Goal: Transaction & Acquisition: Purchase product/service

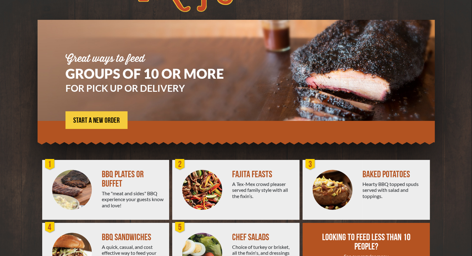
scroll to position [1, 0]
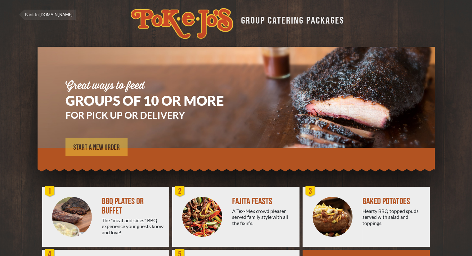
click at [97, 145] on span "START A NEW ORDER" at bounding box center [96, 147] width 47 height 7
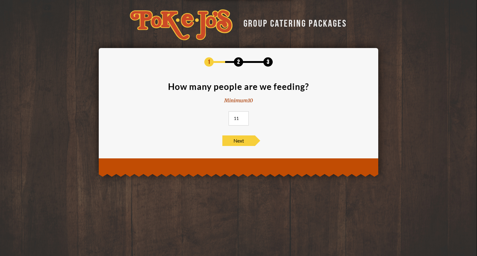
click at [242, 117] on input "11" at bounding box center [238, 118] width 20 height 14
click at [242, 117] on input "12" at bounding box center [238, 118] width 20 height 14
click at [242, 117] on input "13" at bounding box center [238, 118] width 20 height 14
drag, startPoint x: 239, startPoint y: 117, endPoint x: 233, endPoint y: 117, distance: 5.9
click at [233, 117] on input "13" at bounding box center [238, 118] width 20 height 14
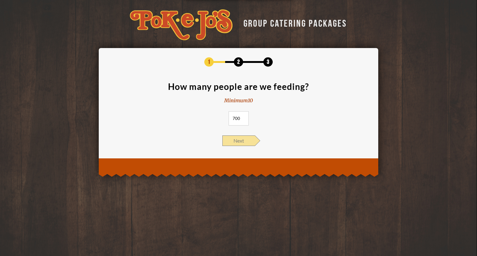
click at [238, 142] on span "Next" at bounding box center [238, 141] width 33 height 11
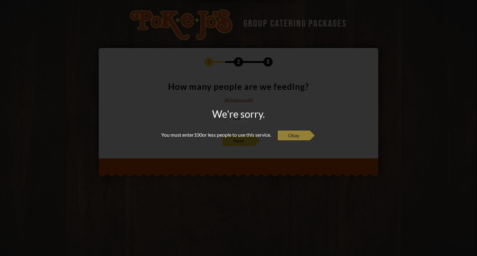
click at [299, 135] on span "Okay" at bounding box center [293, 135] width 33 height 11
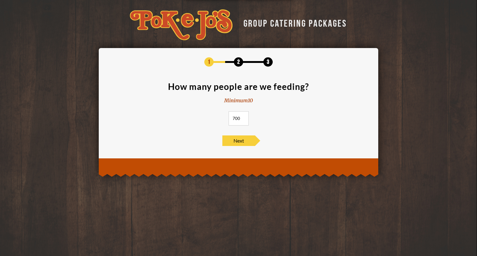
drag, startPoint x: 239, startPoint y: 119, endPoint x: 231, endPoint y: 120, distance: 7.8
click at [231, 120] on input "700" at bounding box center [238, 118] width 20 height 14
type input "100"
click at [238, 140] on span "Next" at bounding box center [238, 141] width 33 height 11
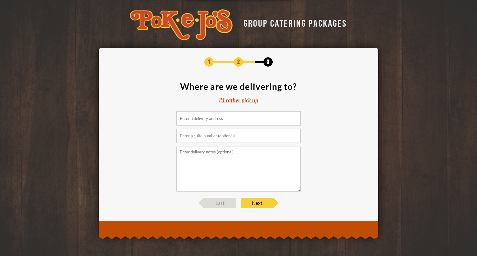
click at [226, 117] on input at bounding box center [238, 118] width 124 height 14
type input "7"
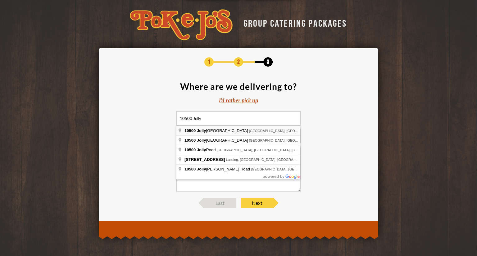
type input "10500 Jollyville Road, Austin, TX, USA"
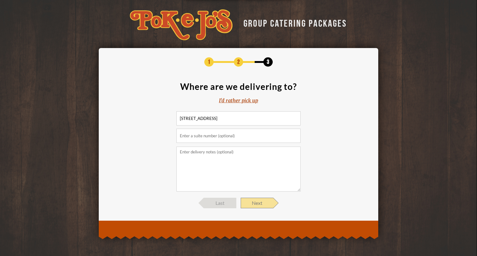
click at [262, 201] on span "Next" at bounding box center [256, 203] width 33 height 11
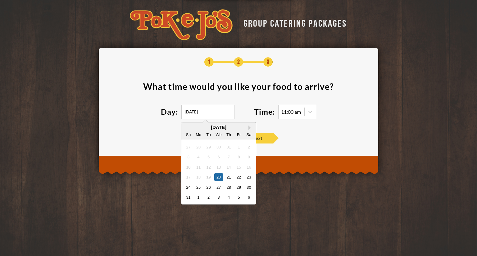
drag, startPoint x: 213, startPoint y: 114, endPoint x: 165, endPoint y: 116, distance: 47.2
click at [165, 116] on div "Day: 08/20/2025 Next Month August 2025 Su Mo Tu We Th Fr Sa 27 28 29 30 31 1 2 …" at bounding box center [207, 112] width 93 height 14
click at [249, 127] on button "Next Month" at bounding box center [250, 128] width 4 height 4
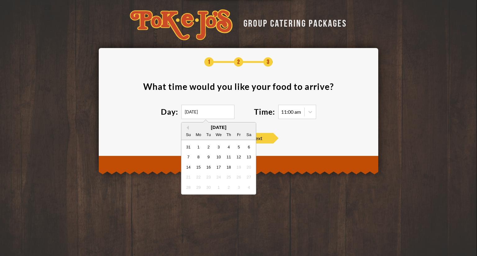
click at [249, 127] on div "September 2025" at bounding box center [218, 127] width 74 height 5
click at [189, 168] on div "14" at bounding box center [188, 167] width 8 height 8
type input "09/14/2025"
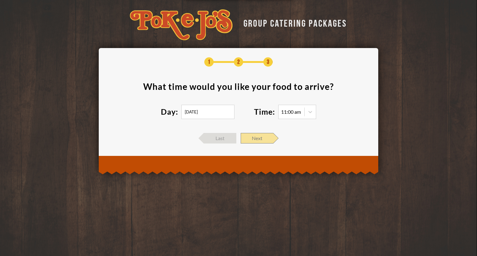
click at [261, 138] on span "Next" at bounding box center [256, 138] width 33 height 11
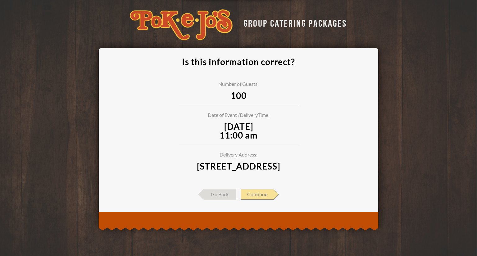
click at [259, 200] on span "Continue" at bounding box center [256, 194] width 33 height 11
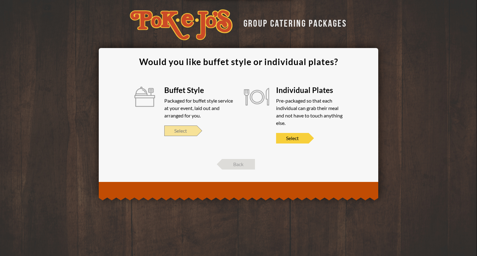
click at [186, 132] on span "Select" at bounding box center [180, 131] width 33 height 11
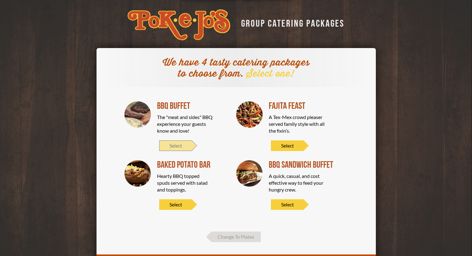
click at [176, 146] on span "Select" at bounding box center [175, 146] width 33 height 11
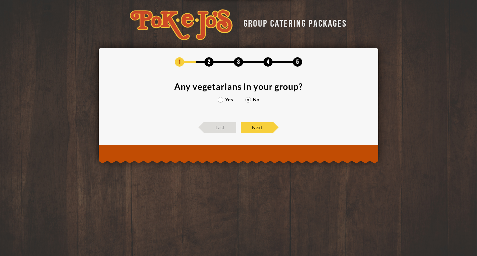
click at [220, 100] on label "Yes" at bounding box center [225, 99] width 15 height 5
click at [0, 0] on input "Yes" at bounding box center [0, 0] width 0 height 0
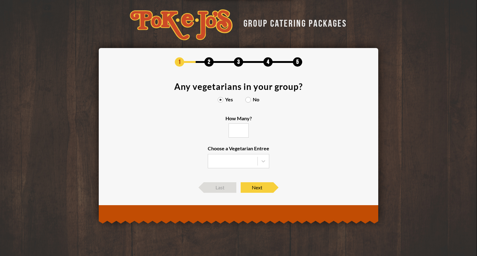
click at [234, 128] on input "How Many?" at bounding box center [238, 130] width 20 height 14
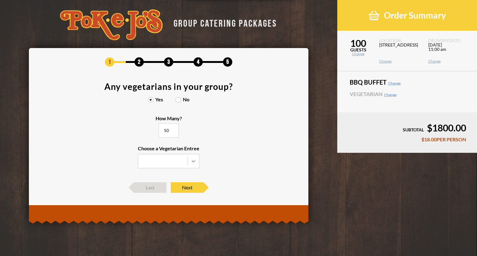
click at [193, 160] on icon at bounding box center [193, 161] width 6 height 6
click at [0, 0] on input "Choose a Vegetarian Entree" at bounding box center [0, 0] width 0 height 0
click at [177, 171] on div "Veggie Skewers" at bounding box center [168, 174] width 61 height 9
click at [0, 0] on input "Choose a Vegetarian Entree Veggie Skewers Baked Potato Entree Salad" at bounding box center [0, 0] width 0 height 0
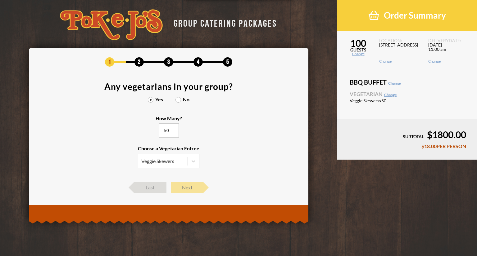
type input "50"
click at [189, 189] on span "Next" at bounding box center [187, 187] width 33 height 11
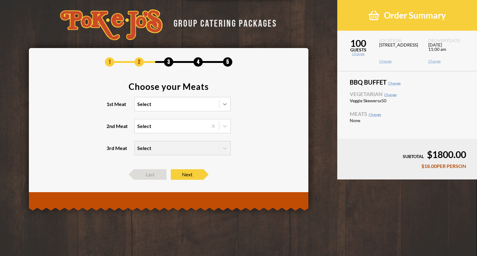
click at [225, 104] on icon at bounding box center [225, 104] width 6 height 6
click at [110, 107] on input "1st Meat Select" at bounding box center [110, 107] width 0 height 0
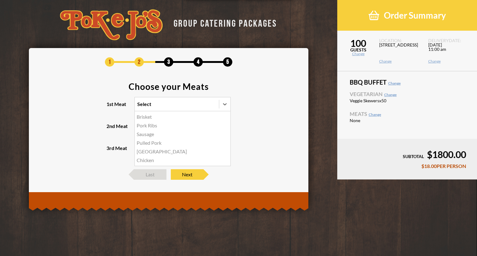
click at [149, 118] on div "Brisket" at bounding box center [183, 117] width 96 height 9
click at [110, 107] on input "1st Meat option Brisket focused, 1 of 6. 6 results available. Use Up and Down t…" at bounding box center [110, 107] width 0 height 0
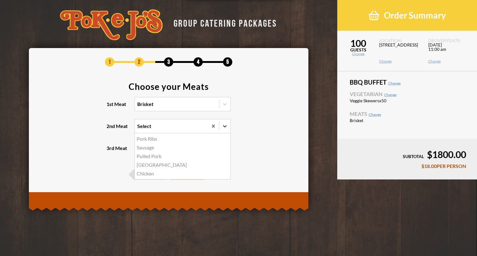
click at [223, 125] on icon at bounding box center [225, 126] width 6 height 6
click at [110, 129] on input "2nd Meat option Pork Ribs focused, 1 of 5. 5 results available. Use Up and Down…" at bounding box center [110, 129] width 0 height 0
click at [149, 147] on div "Sausage" at bounding box center [183, 147] width 96 height 9
click at [110, 129] on input "2nd Meat option Sausage focused, 2 of 5. 5 results available. Use Up and Down t…" at bounding box center [110, 129] width 0 height 0
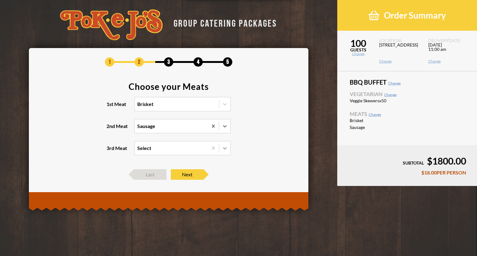
click at [225, 147] on icon at bounding box center [225, 148] width 6 height 6
click at [110, 151] on input "3rd Meat Select" at bounding box center [110, 151] width 0 height 0
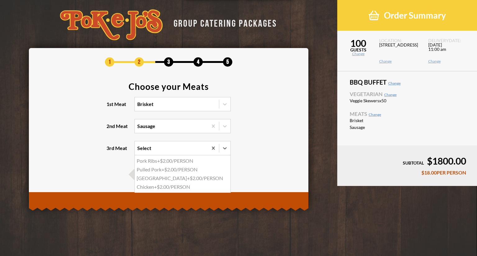
click at [264, 122] on section "Choose your Meats 1st Meat Brisket 2nd Meat Sausage 3rd Meat option Pork Ribs f…" at bounding box center [168, 122] width 261 height 81
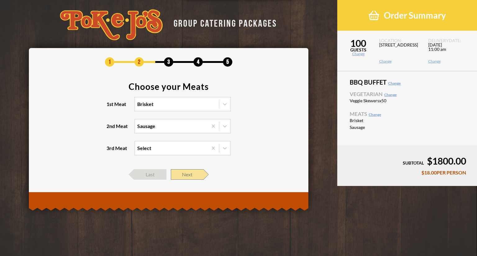
click at [191, 174] on span "Next" at bounding box center [187, 174] width 33 height 11
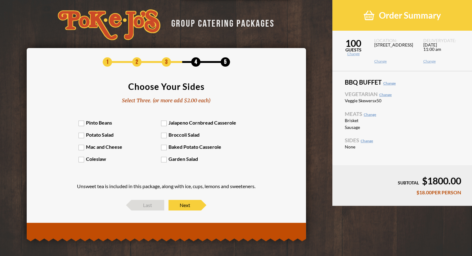
click at [81, 124] on label "Pinto Beans" at bounding box center [120, 123] width 83 height 6
click at [0, 0] on input "Pinto Beans" at bounding box center [0, 0] width 0 height 0
click at [82, 139] on div "Pinto Beans Jalapeno Cornbread Casserole Potato Salad Broccoli Salad Mac and Ch…" at bounding box center [166, 144] width 175 height 49
click at [82, 136] on label "Potato Salad" at bounding box center [120, 135] width 83 height 6
click at [0, 0] on input "Potato Salad" at bounding box center [0, 0] width 0 height 0
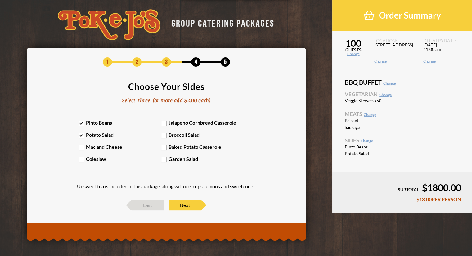
click at [81, 160] on label "Coleslaw" at bounding box center [120, 159] width 83 height 6
click at [0, 0] on input "Coleslaw" at bounding box center [0, 0] width 0 height 0
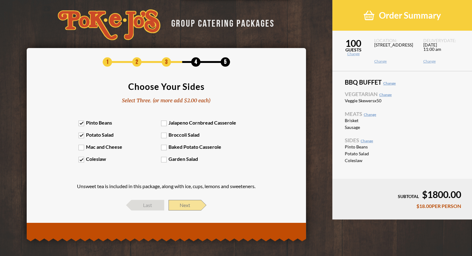
click at [188, 208] on span "Next" at bounding box center [184, 205] width 33 height 11
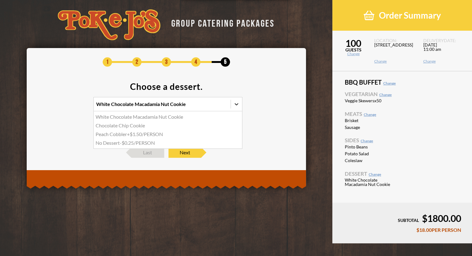
click at [237, 105] on icon at bounding box center [236, 104] width 6 height 6
click at [69, 107] on input "option White Chocolate Macadamia Nut Cookie focused, 1 of 4. 4 results availabl…" at bounding box center [69, 107] width 0 height 0
click at [159, 126] on div "Chocolate Chip Cookie" at bounding box center [168, 125] width 148 height 9
click at [69, 107] on input "option Chocolate Chip Cookie focused, 2 of 4. 4 results available. Use Up and D…" at bounding box center [69, 107] width 0 height 0
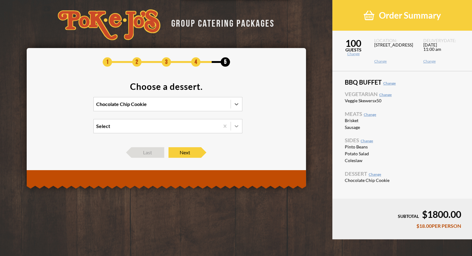
click at [233, 128] on icon at bounding box center [236, 126] width 6 height 6
click at [69, 129] on input "Select" at bounding box center [69, 129] width 0 height 0
click at [237, 128] on icon at bounding box center [236, 126] width 6 height 6
click at [69, 129] on input "0 results available. Select is focused , press Down to open the menu, Select" at bounding box center [69, 129] width 0 height 0
click at [182, 152] on span "Next" at bounding box center [184, 152] width 33 height 11
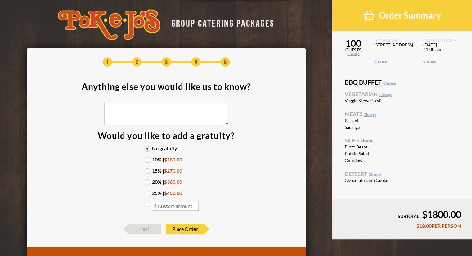
click at [146, 170] on label "15% | $270.00" at bounding box center [166, 170] width 43 height 5
click at [0, 0] on input "15% | $270.00" at bounding box center [0, 0] width 0 height 0
click at [185, 232] on span "Place Order" at bounding box center [185, 229] width 38 height 11
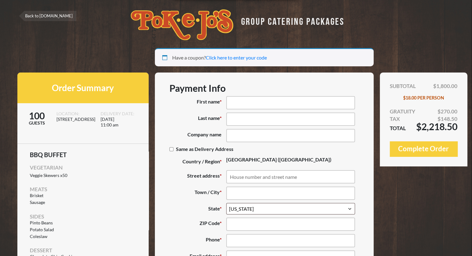
select select "TX"
